Goal: Obtain resource: Obtain resource

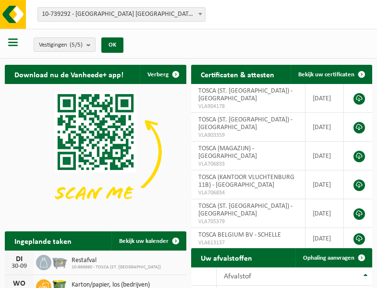
click at [200, 14] on b at bounding box center [200, 14] width 4 height 2
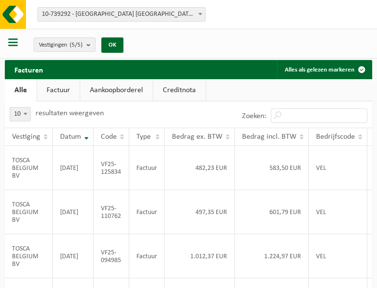
click at [200, 14] on b at bounding box center [200, 14] width 4 height 2
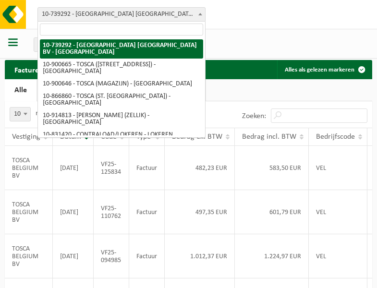
select select "119212"
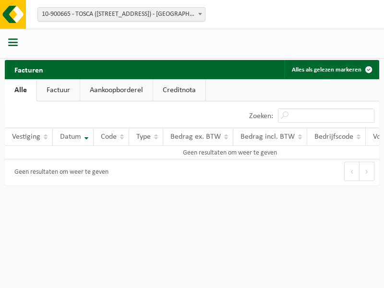
click at [200, 14] on b at bounding box center [200, 14] width 4 height 2
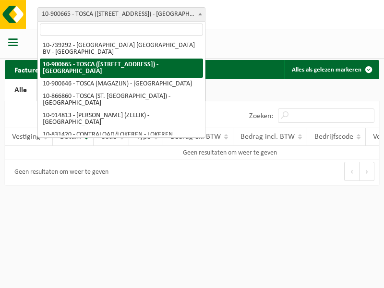
select select "119209"
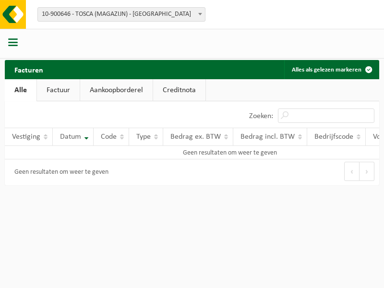
click at [200, 14] on b at bounding box center [200, 14] width 4 height 2
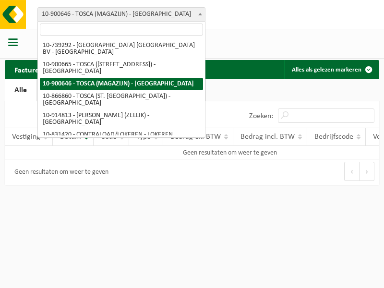
select select "103057"
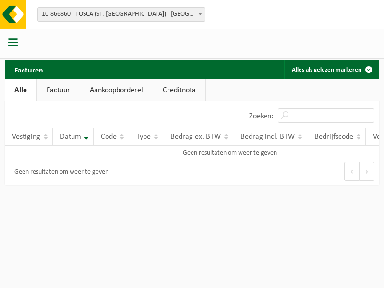
click at [200, 14] on b at bounding box center [200, 14] width 4 height 2
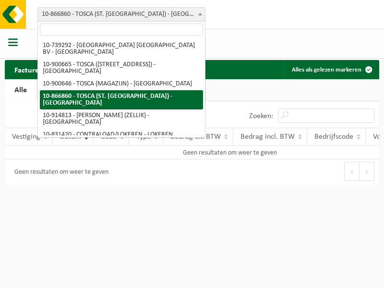
select select "126716"
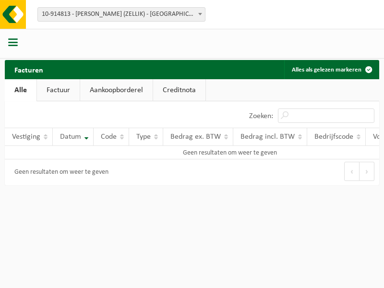
click at [200, 14] on b at bounding box center [200, 14] width 4 height 2
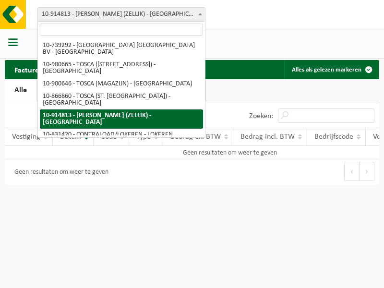
select select "88625"
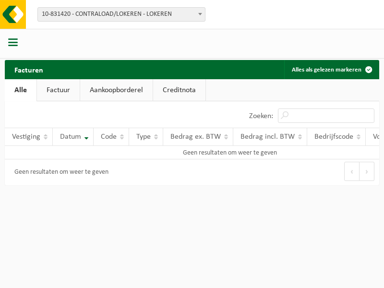
click at [200, 14] on b at bounding box center [200, 14] width 4 height 2
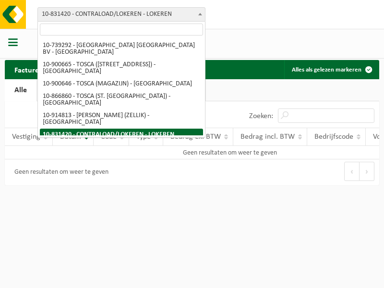
select select "99558"
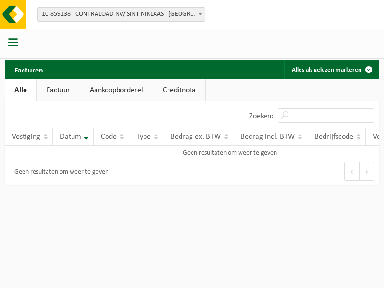
click at [200, 14] on b at bounding box center [200, 14] width 4 height 2
